Goal: Transaction & Acquisition: Purchase product/service

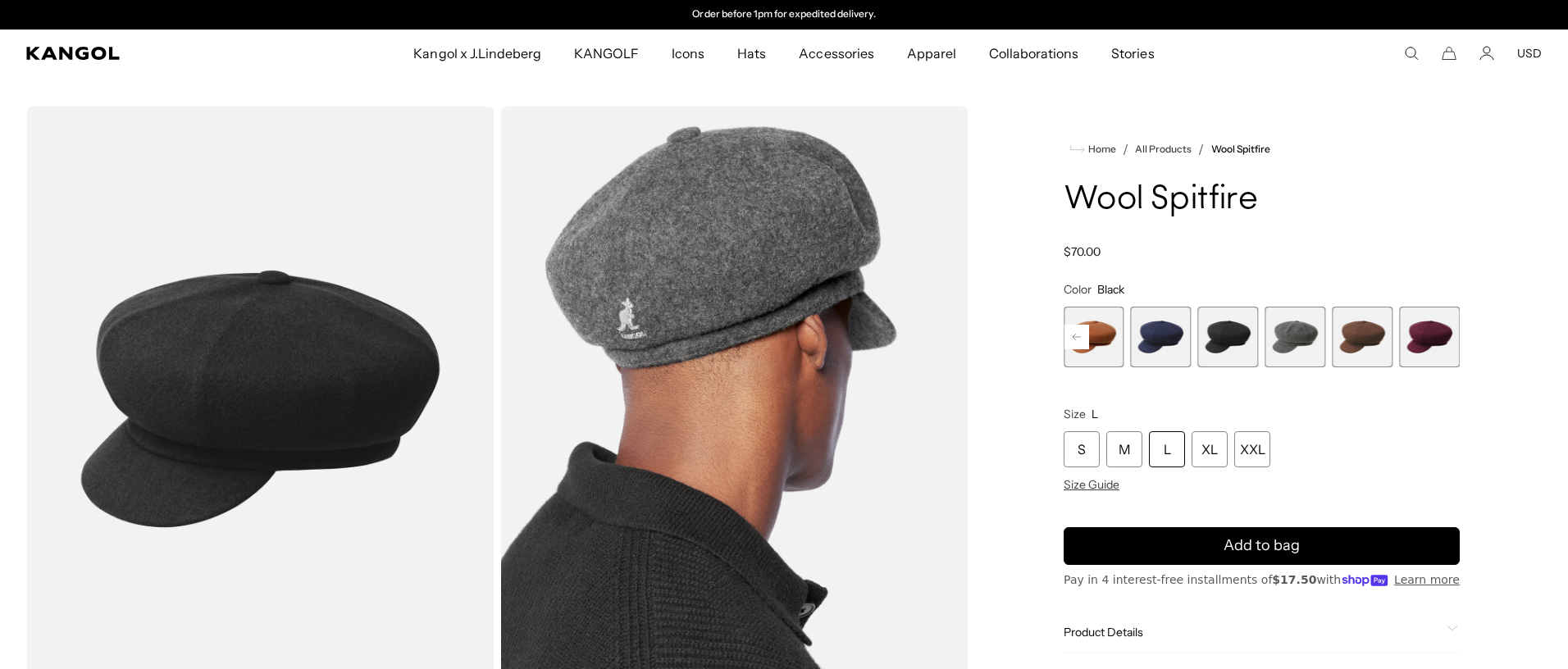
click at [1173, 449] on div "L" at bounding box center [1167, 449] width 37 height 37
click at [1166, 342] on span "4 of 8" at bounding box center [1162, 337] width 60 height 60
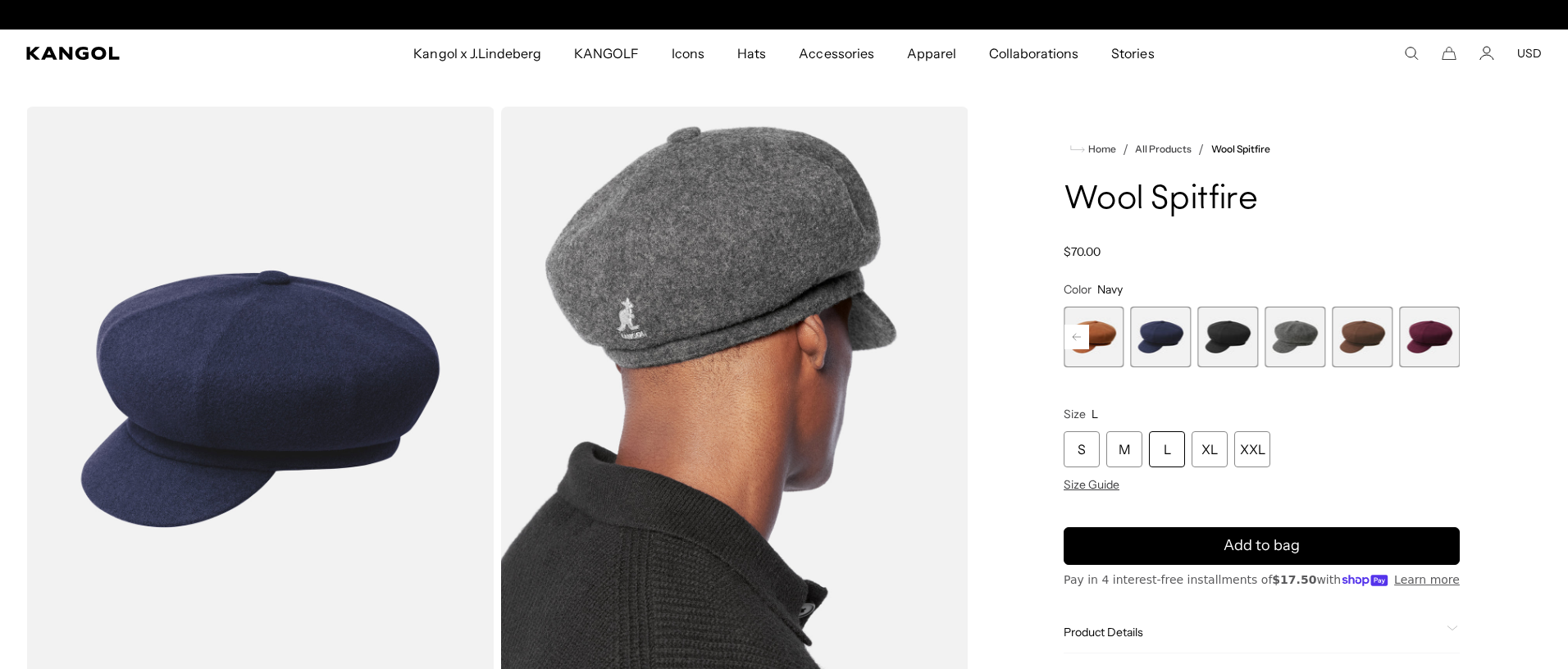
scroll to position [0, 338]
click at [1162, 338] on span "4 of 8" at bounding box center [1162, 337] width 60 height 60
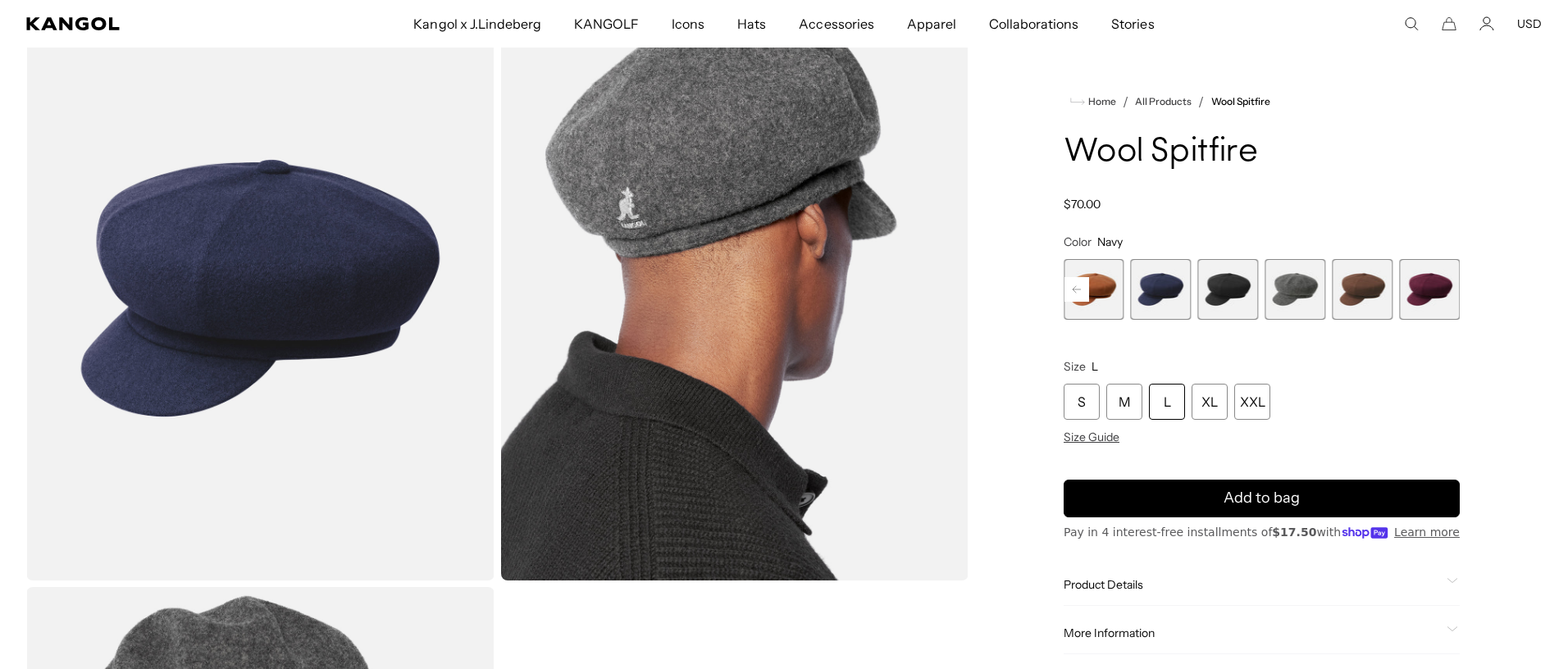
scroll to position [113, 0]
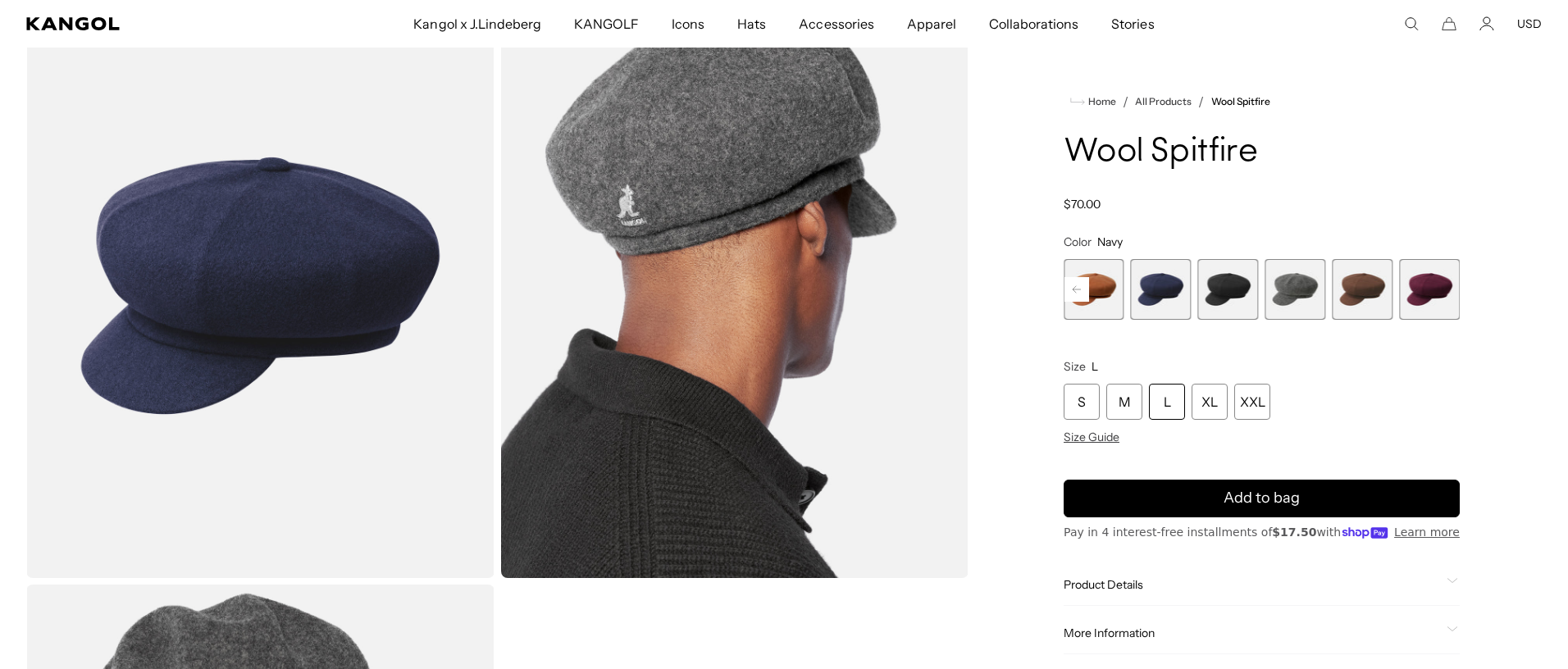
click at [1173, 404] on div "L" at bounding box center [1167, 402] width 37 height 37
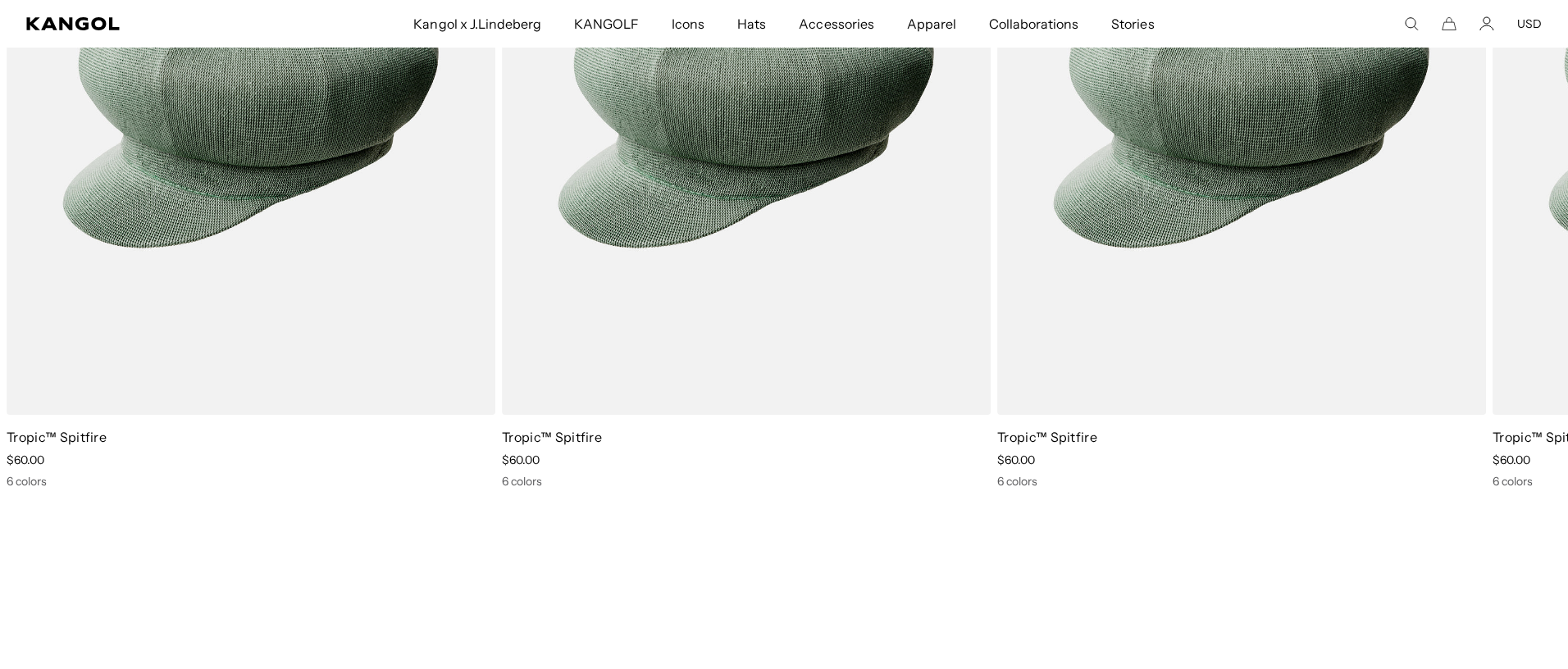
scroll to position [0, 0]
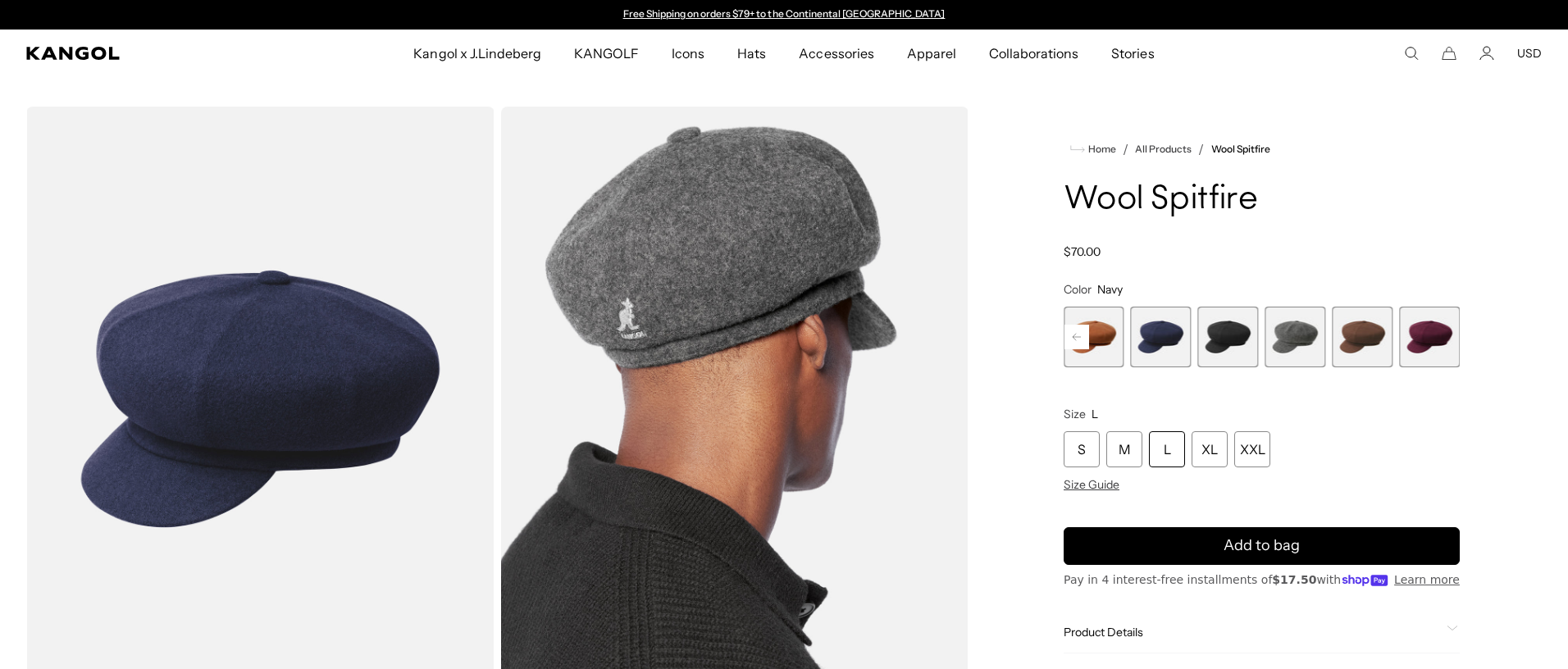
click at [1170, 345] on span "4 of 8" at bounding box center [1162, 337] width 60 height 60
click at [1159, 350] on span "4 of 8" at bounding box center [1162, 337] width 60 height 60
click at [1169, 444] on div "L" at bounding box center [1167, 449] width 37 height 37
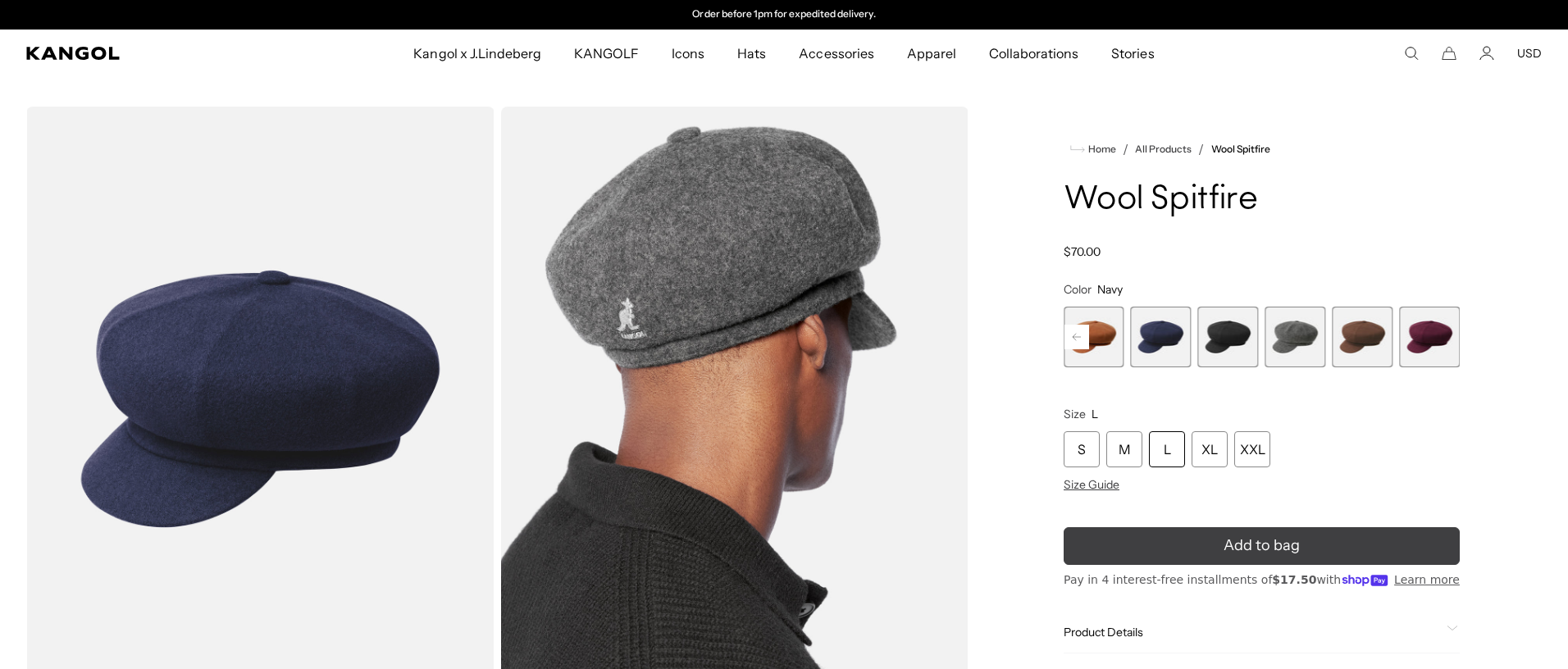
click at [1210, 549] on button "Add to bag" at bounding box center [1262, 546] width 396 height 37
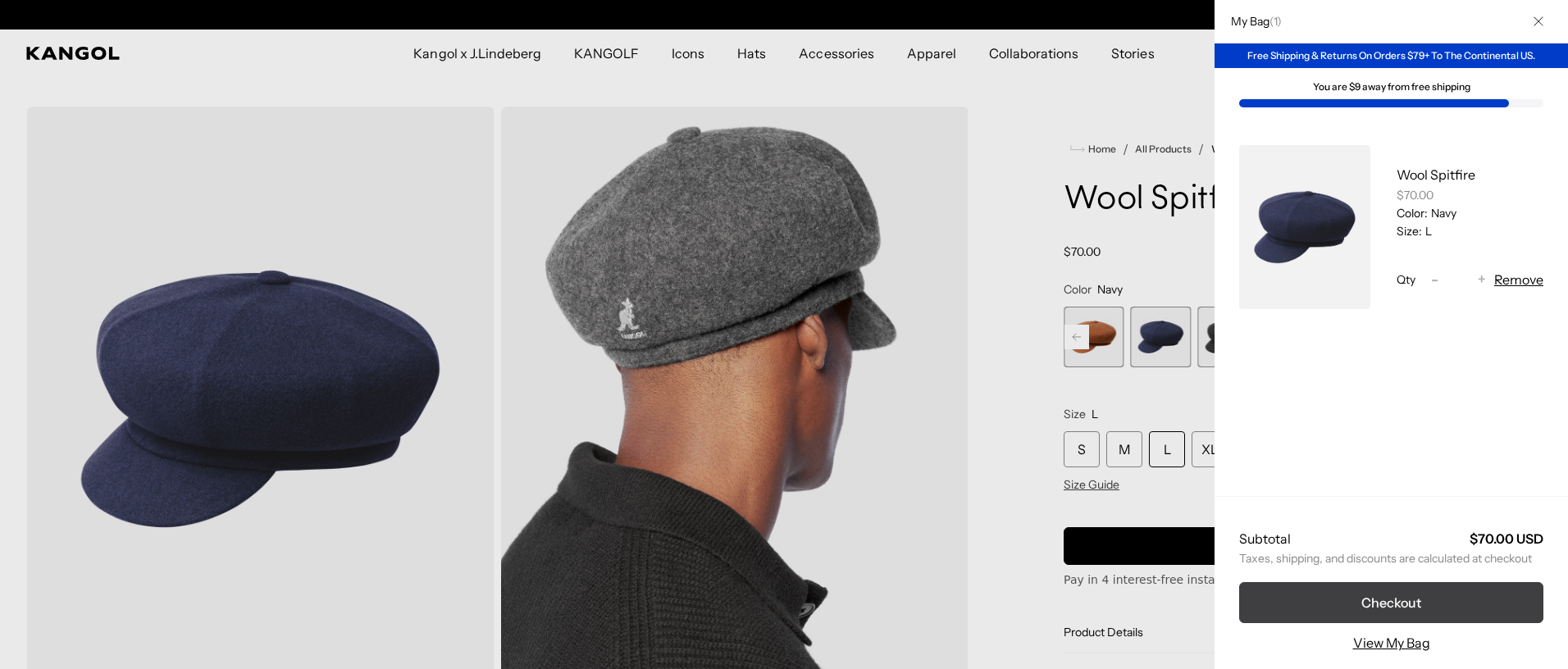
scroll to position [0, 338]
click at [1373, 599] on button "Checkout" at bounding box center [1391, 602] width 304 height 41
